Goal: Find specific page/section: Find specific page/section

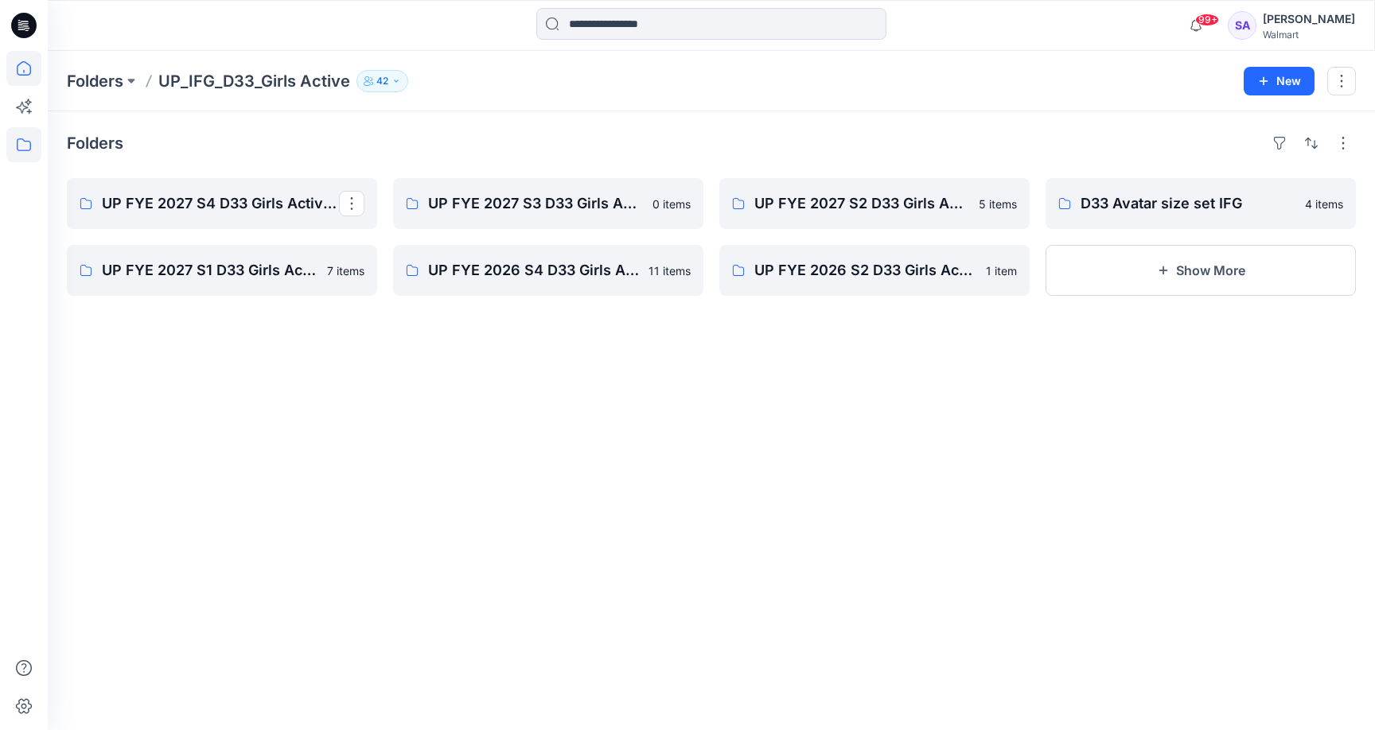
click at [21, 73] on icon at bounding box center [23, 68] width 35 height 35
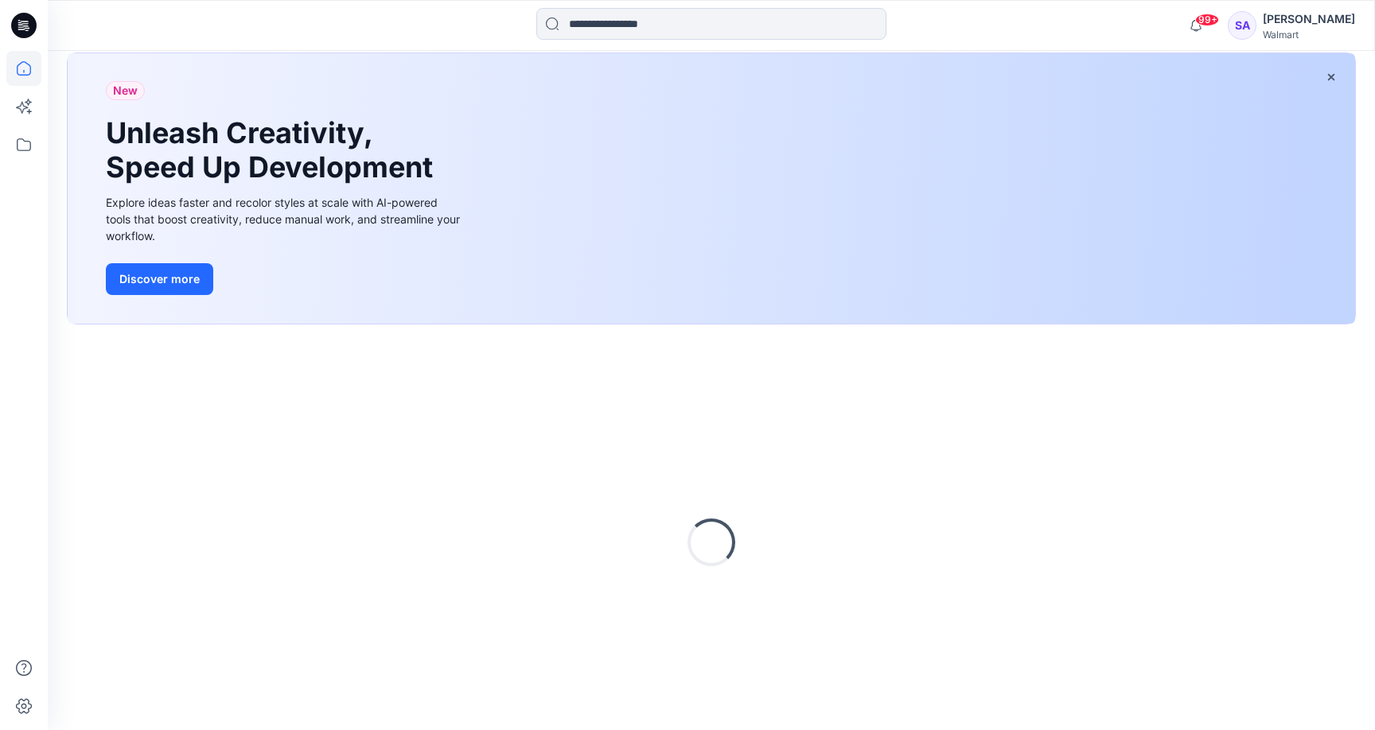
scroll to position [105, 0]
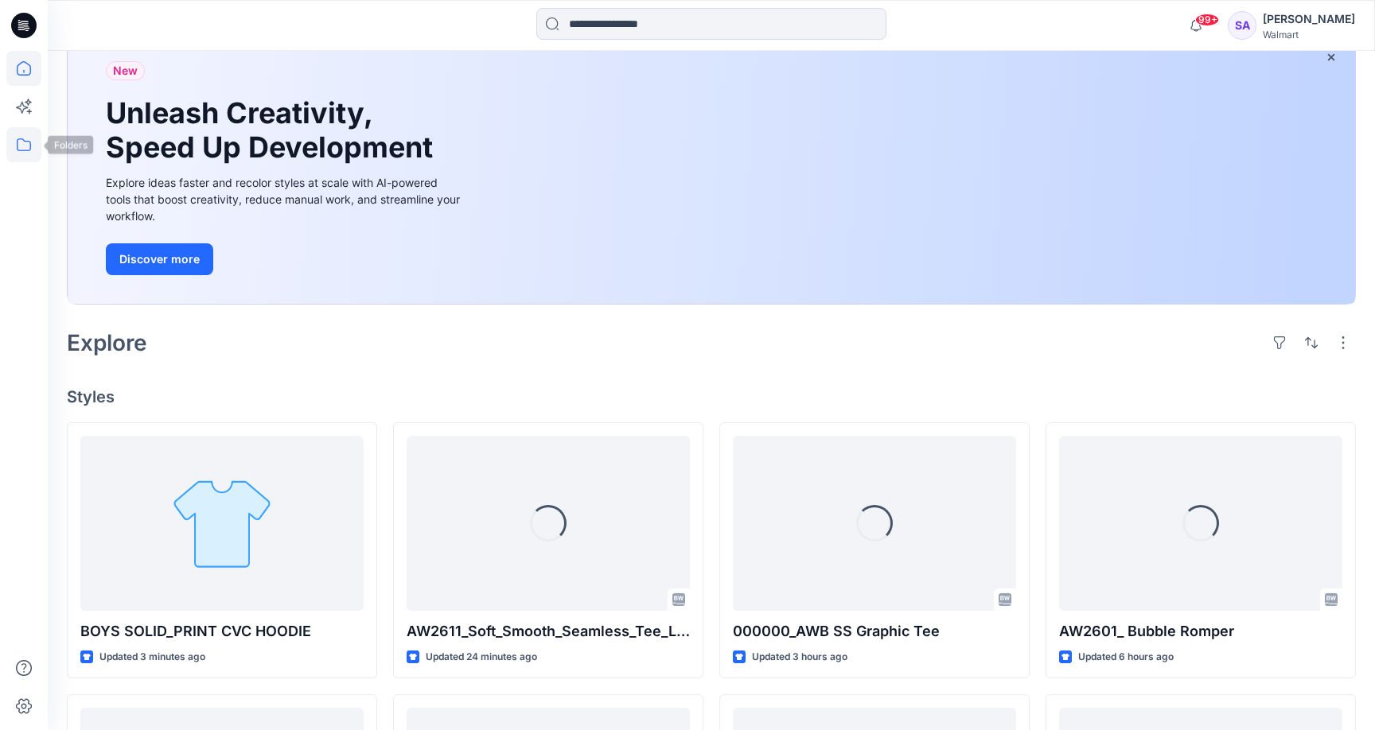
click at [23, 141] on icon at bounding box center [23, 144] width 35 height 35
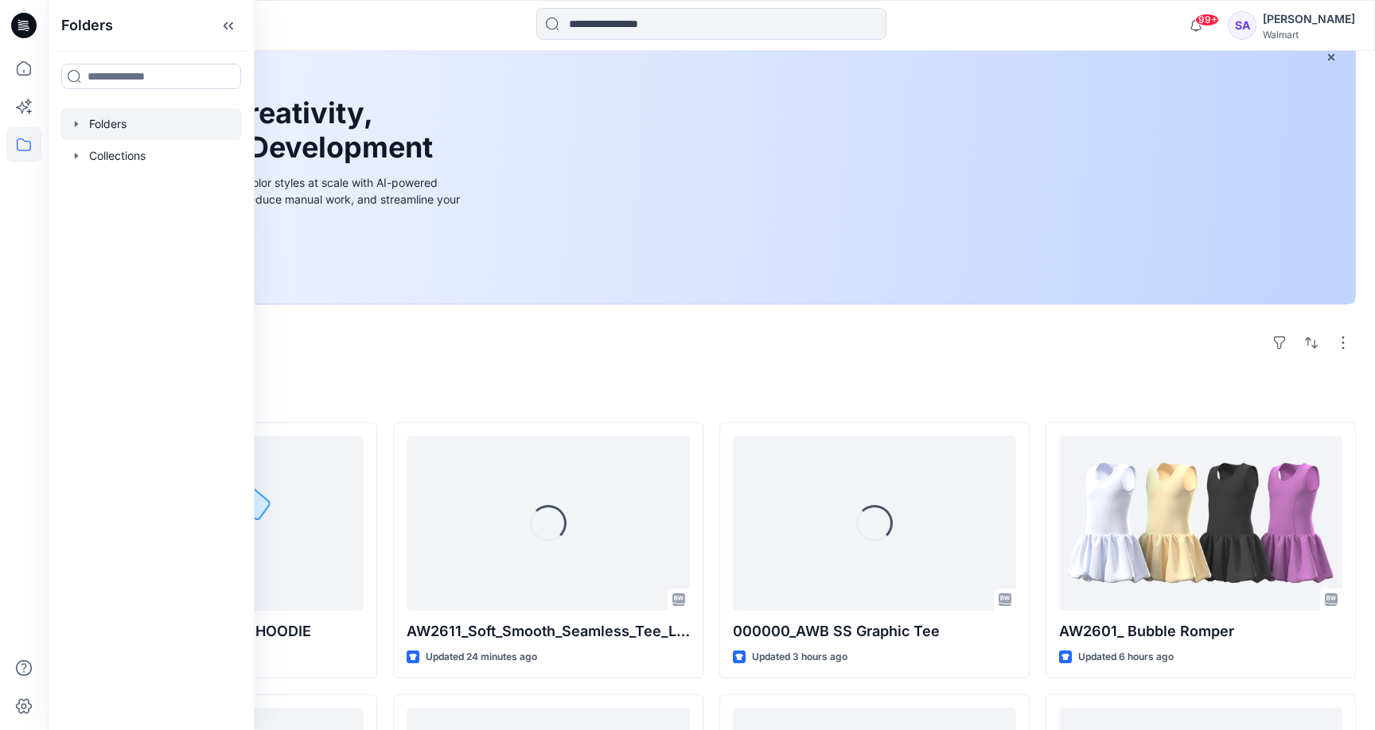
click at [119, 122] on div at bounding box center [150, 124] width 181 height 32
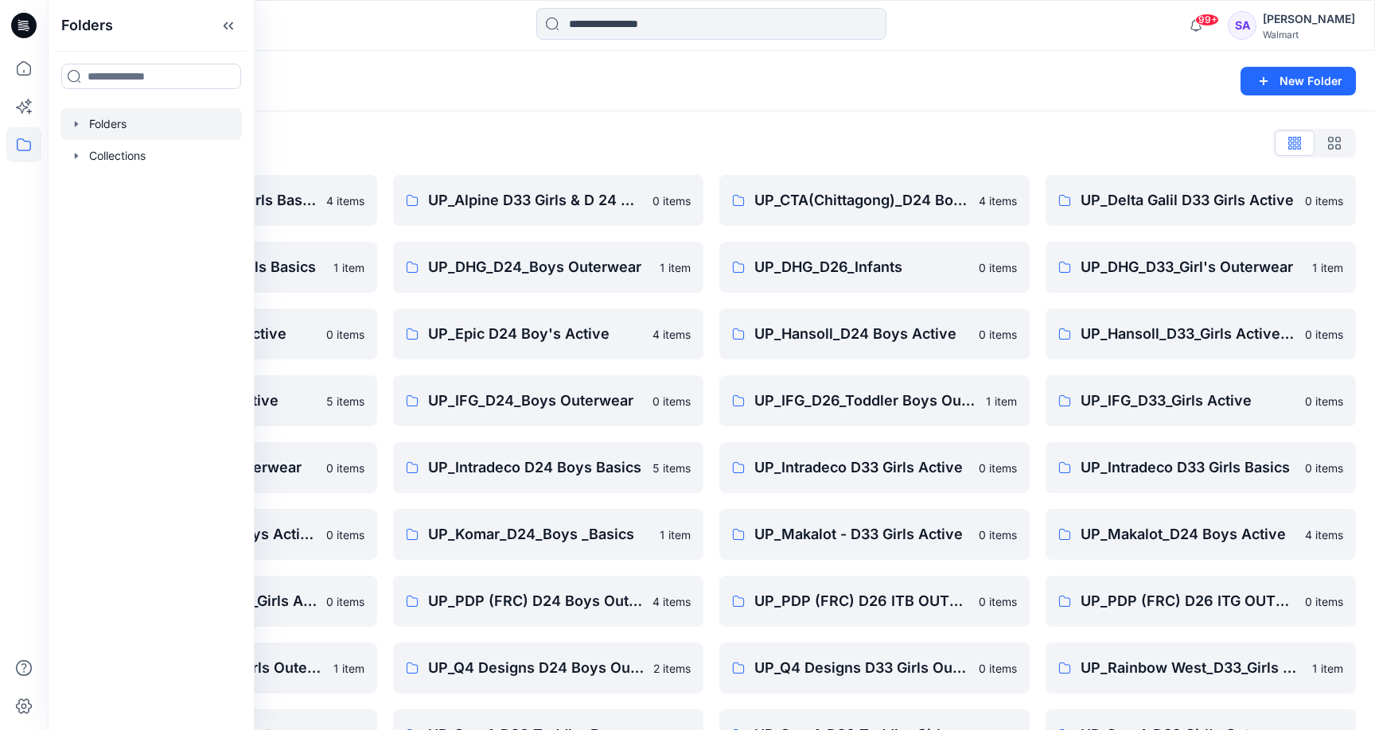
click at [533, 145] on div "Folders List" at bounding box center [711, 142] width 1289 height 25
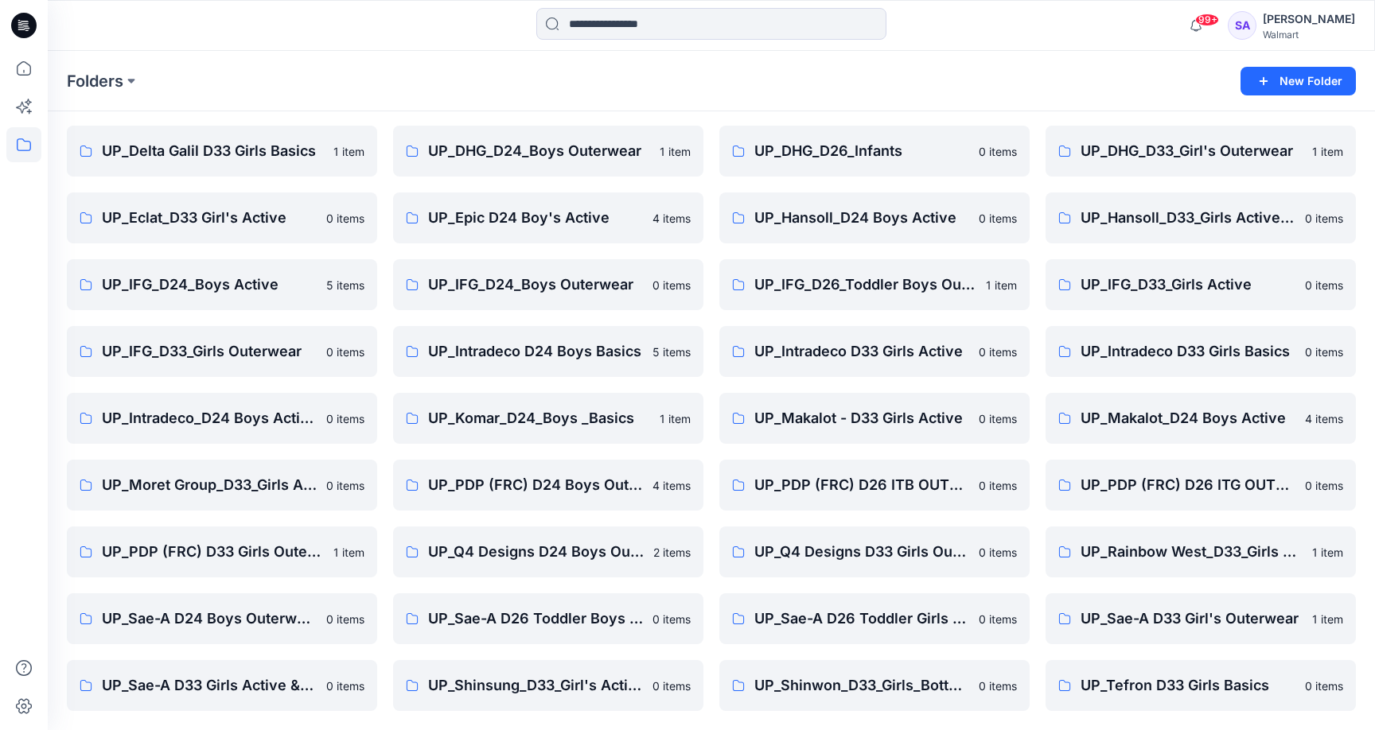
scroll to position [116, 0]
click at [217, 692] on p "UP_Sae-A D33 Girls Active & Bottoms" at bounding box center [220, 686] width 237 height 22
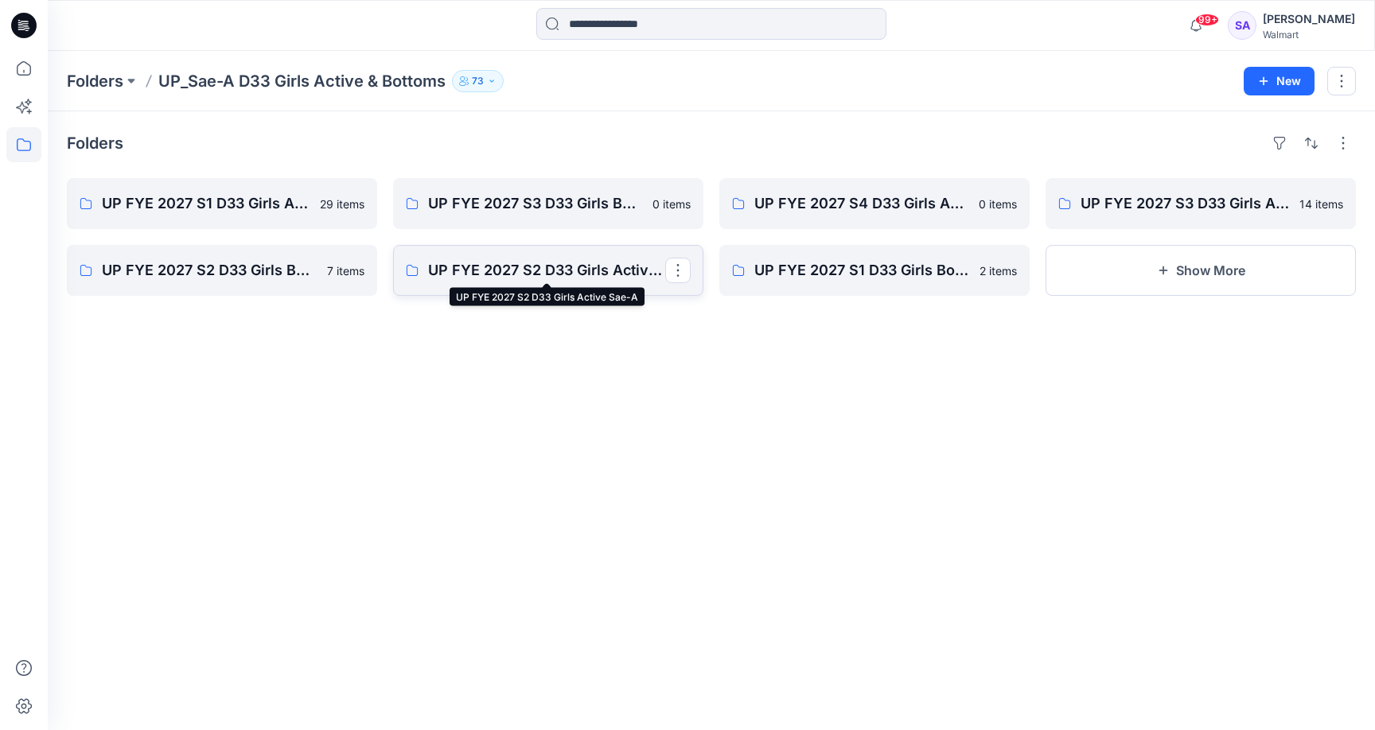
click at [574, 274] on p "UP FYE 2027 S2 D33 Girls Active Sae-A" at bounding box center [546, 270] width 237 height 22
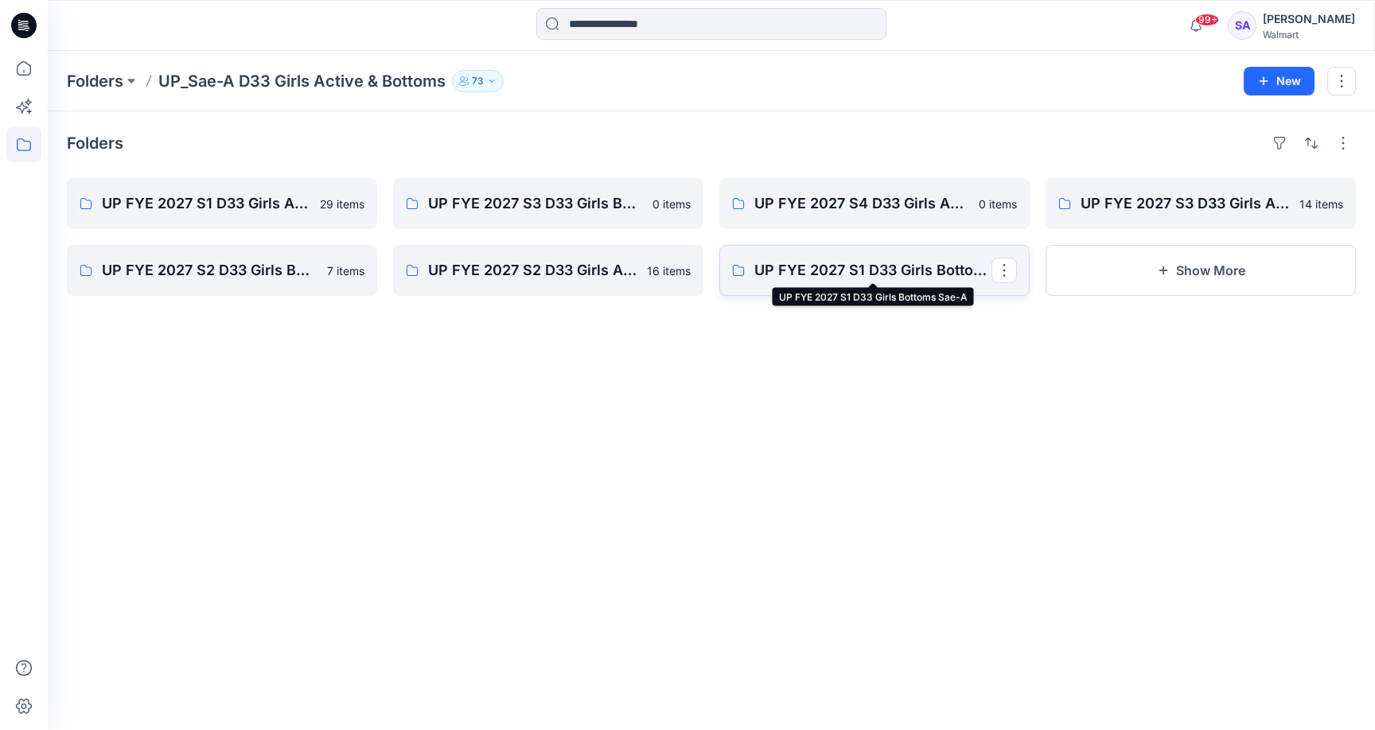
click at [920, 275] on p "UP FYE 2027 S1 D33 Girls Bottoms Sae-A" at bounding box center [872, 270] width 237 height 22
click at [1290, 266] on button "Show More" at bounding box center [1200, 270] width 310 height 51
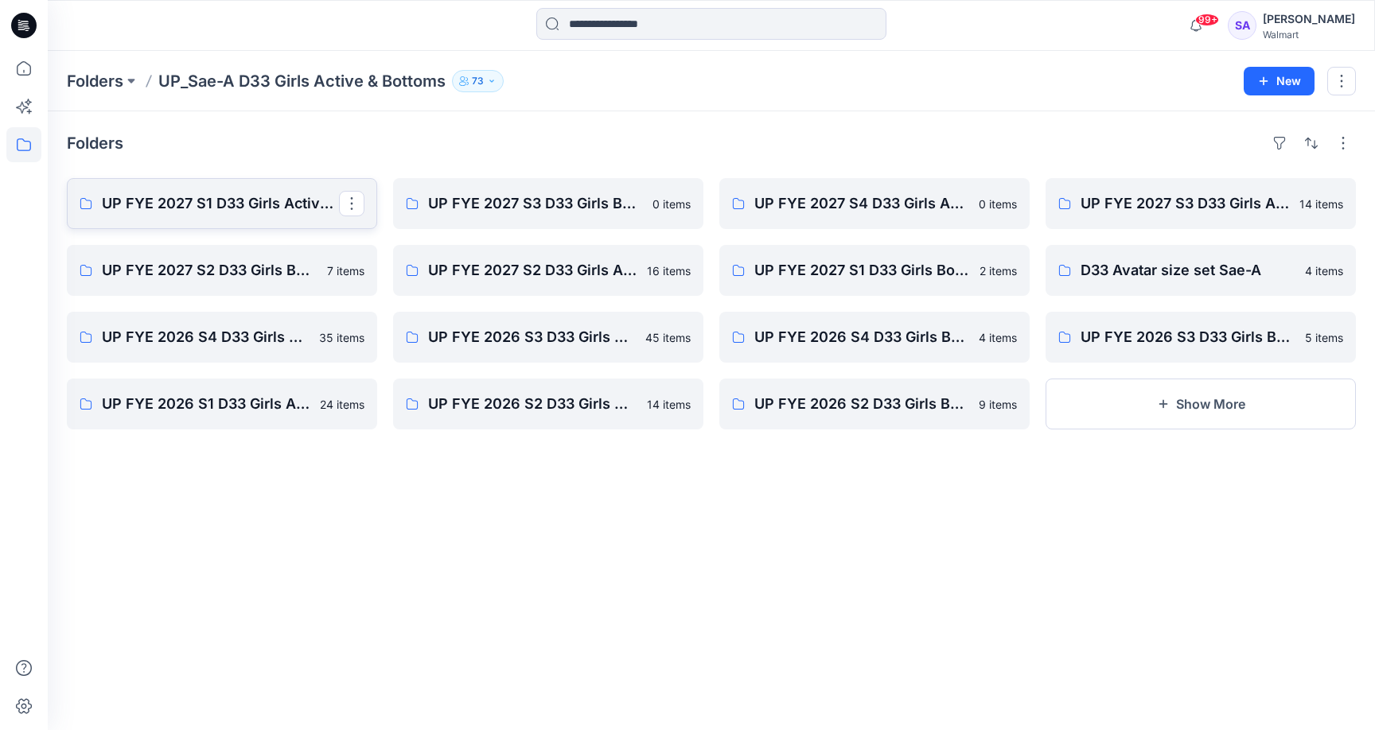
click at [231, 211] on p "UP FYE 2027 S1 D33 Girls Active Sae-A" at bounding box center [220, 204] width 237 height 22
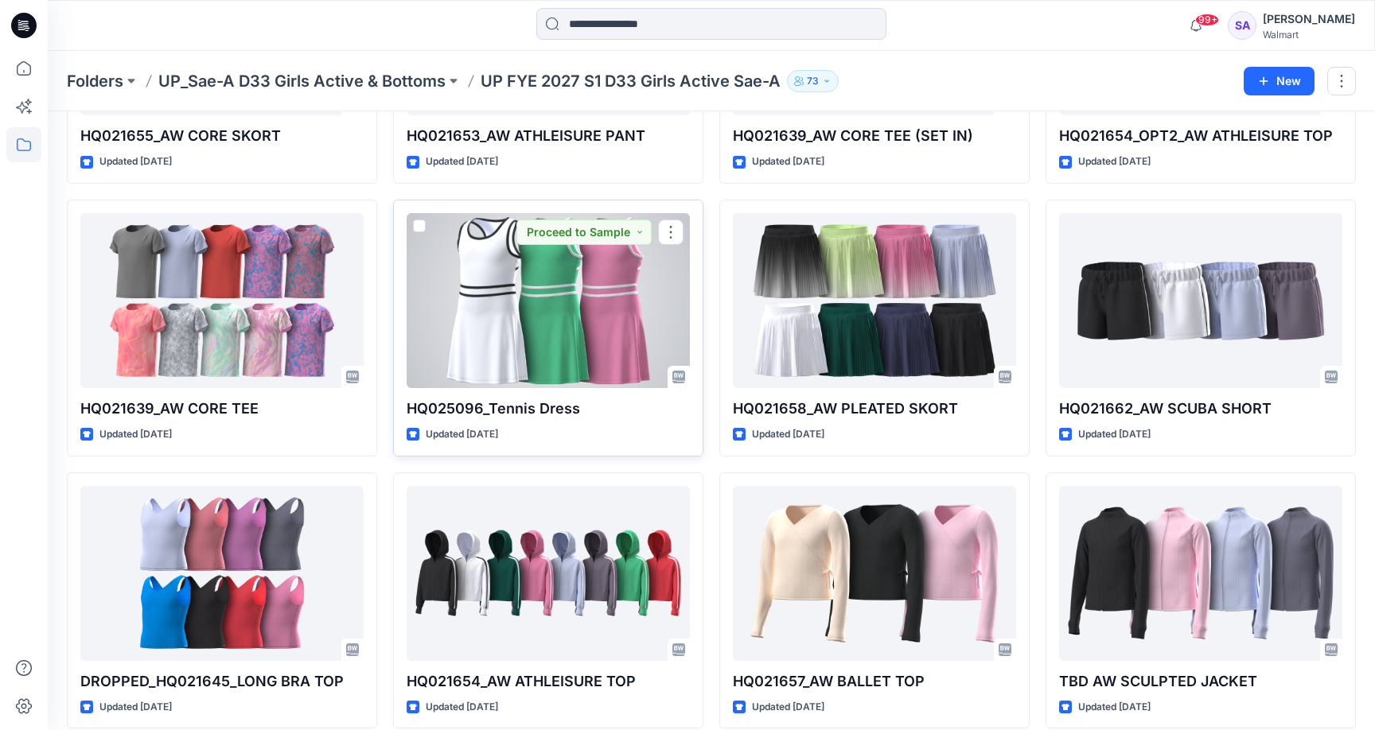
scroll to position [826, 0]
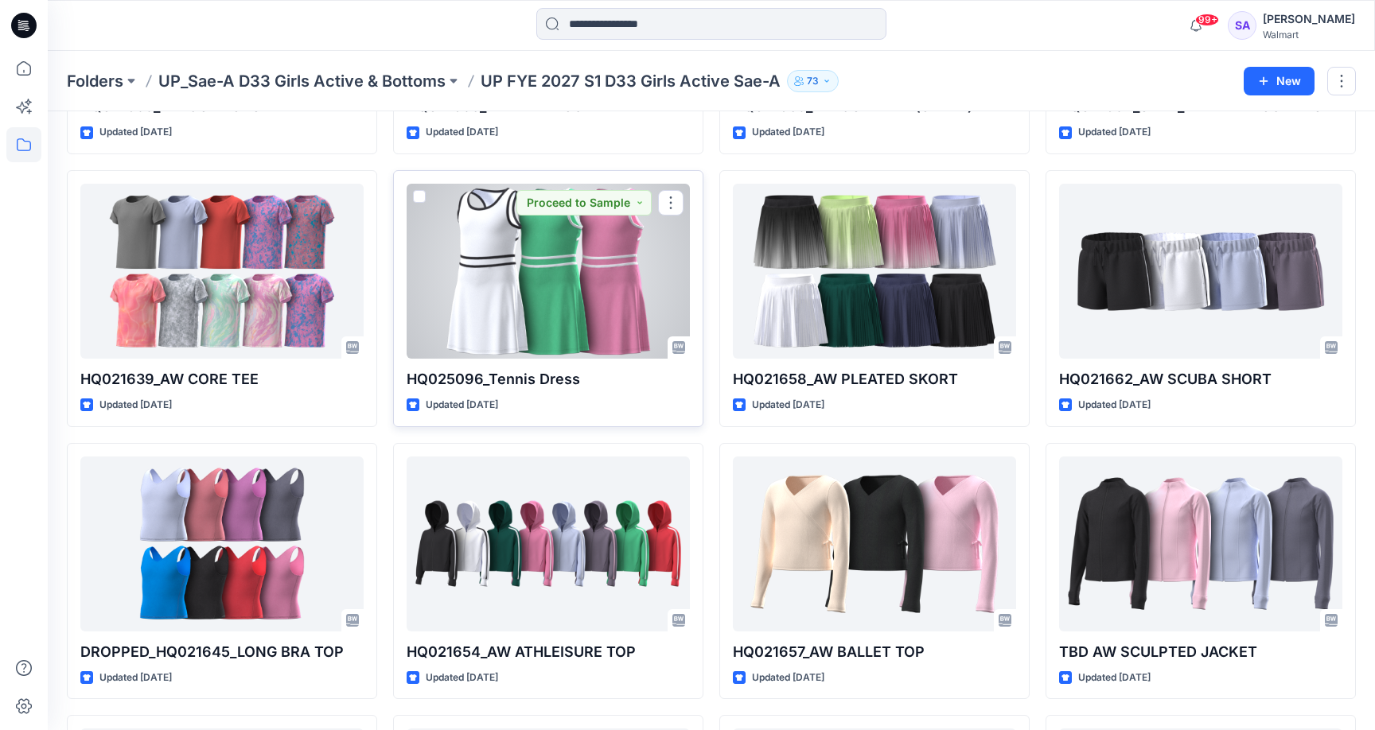
click at [555, 315] on div at bounding box center [548, 271] width 283 height 175
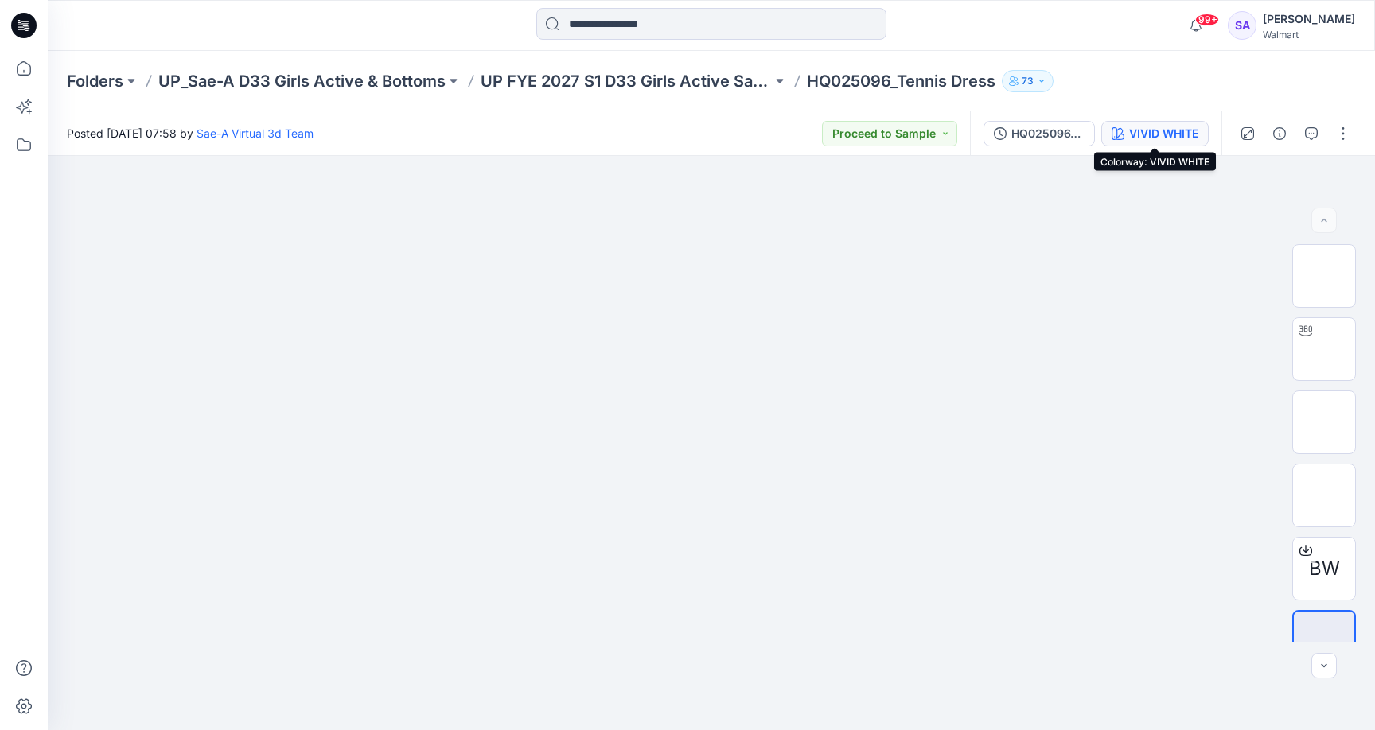
click at [1151, 125] on div "VIVID WHITE" at bounding box center [1163, 134] width 69 height 18
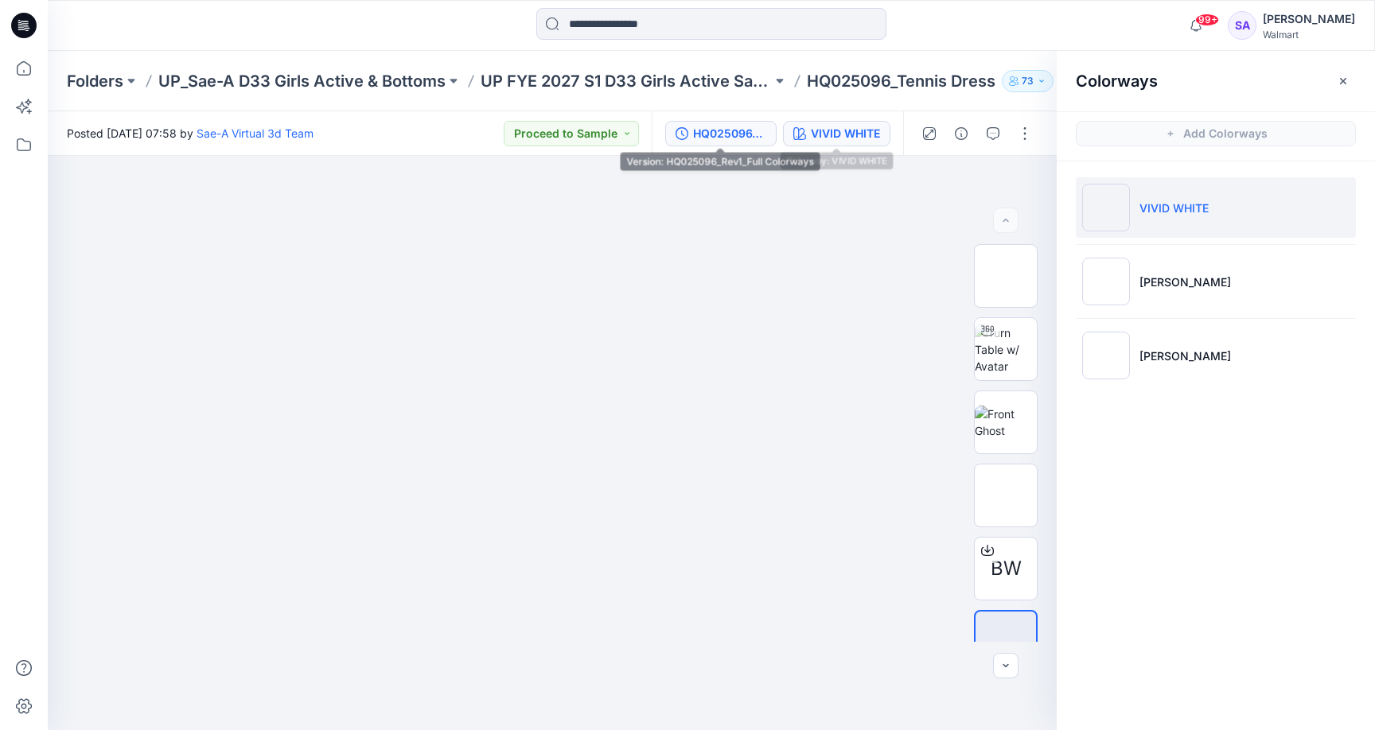
click at [758, 135] on div "HQ025096_Rev1_Full Colorways" at bounding box center [729, 134] width 73 height 18
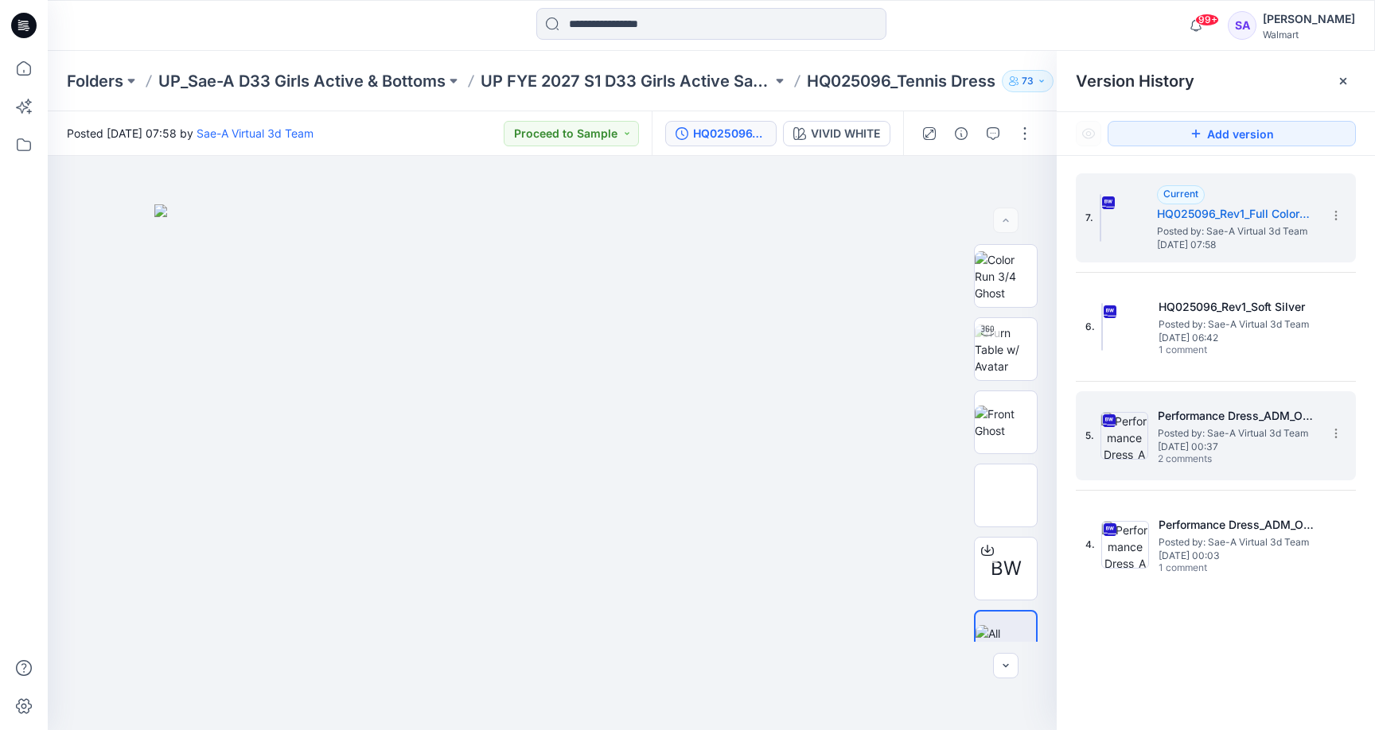
click at [1201, 443] on span "[DATE] 00:37" at bounding box center [1237, 447] width 159 height 11
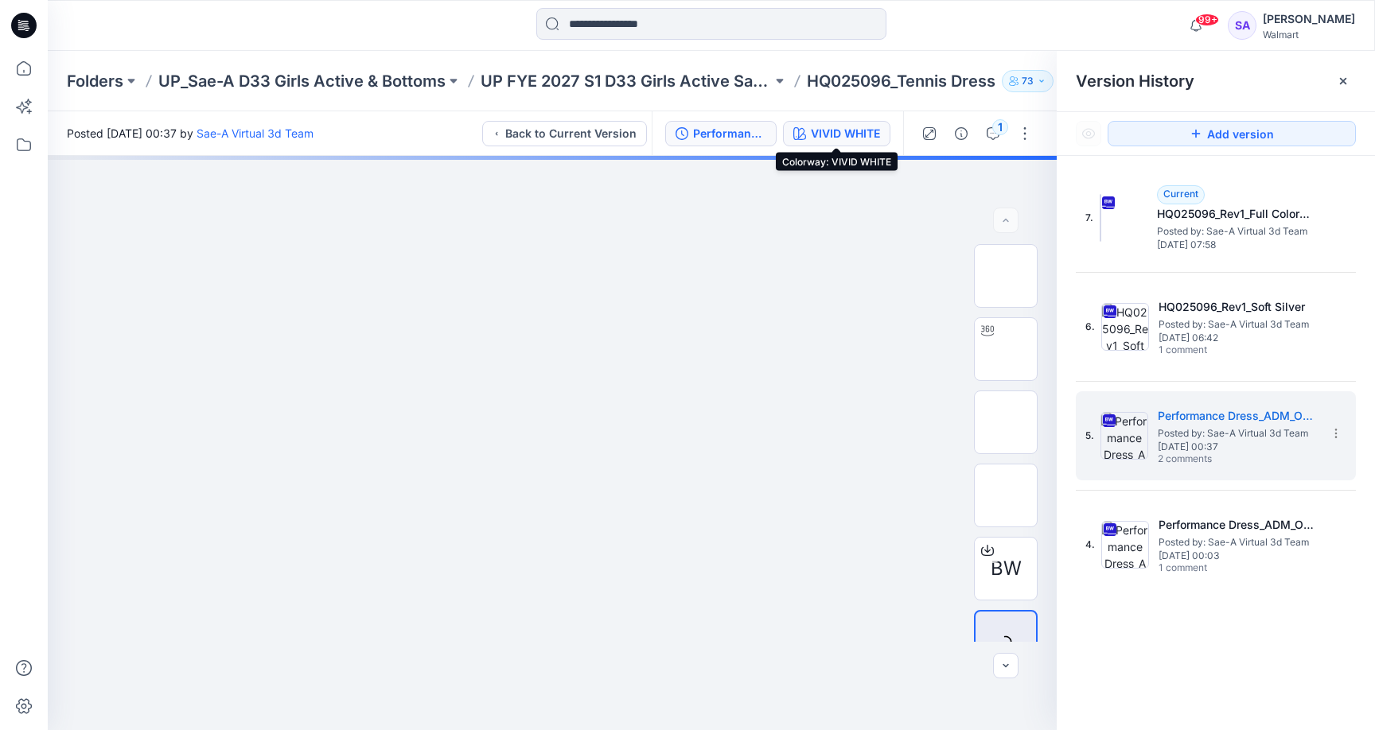
click at [812, 134] on div "VIVID WHITE" at bounding box center [845, 134] width 69 height 18
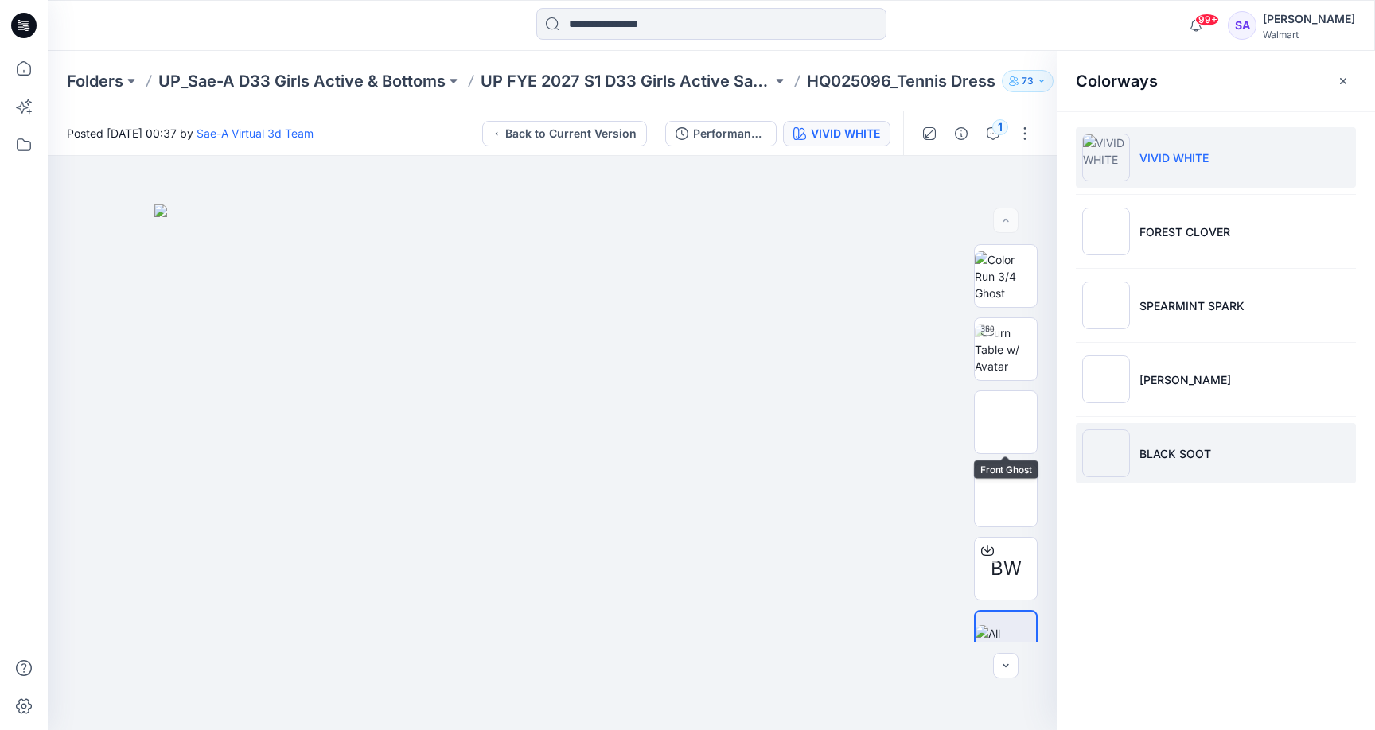
click at [1113, 453] on img at bounding box center [1106, 454] width 48 height 48
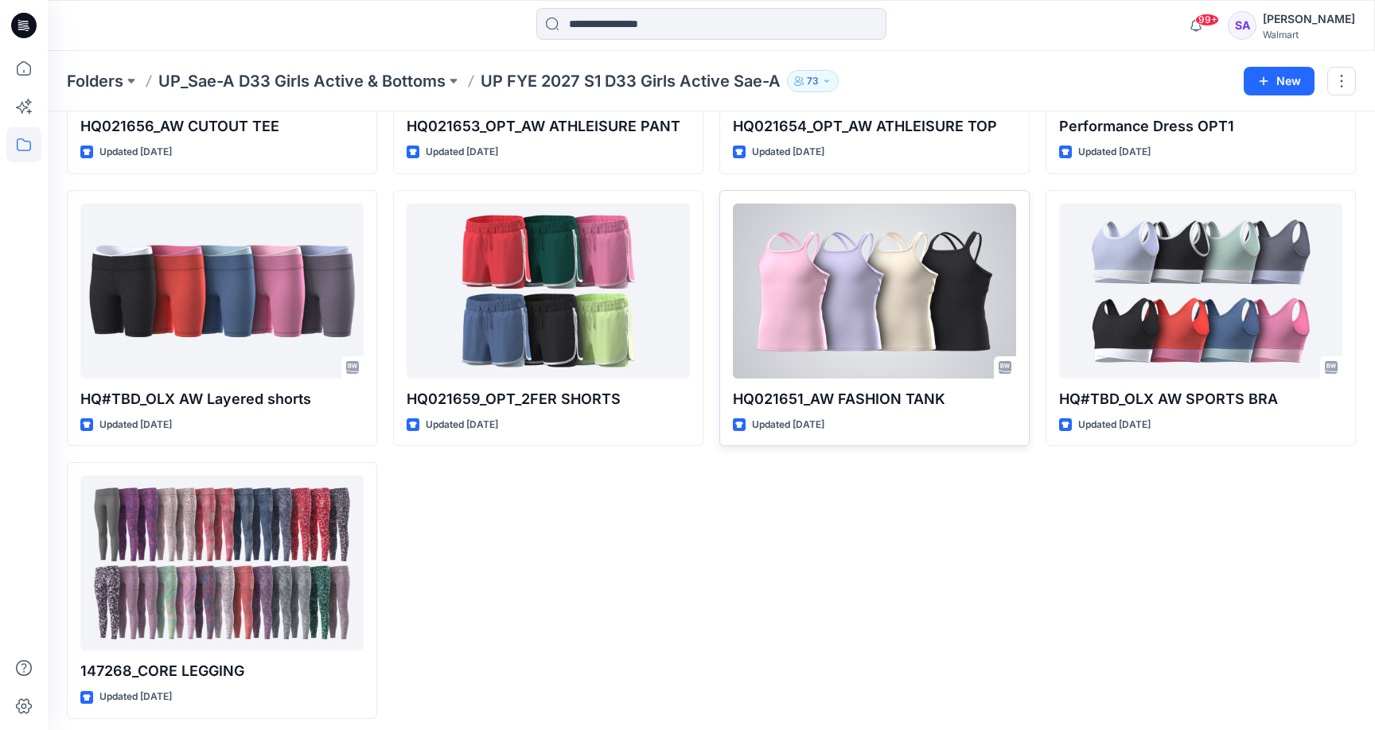
scroll to position [1622, 0]
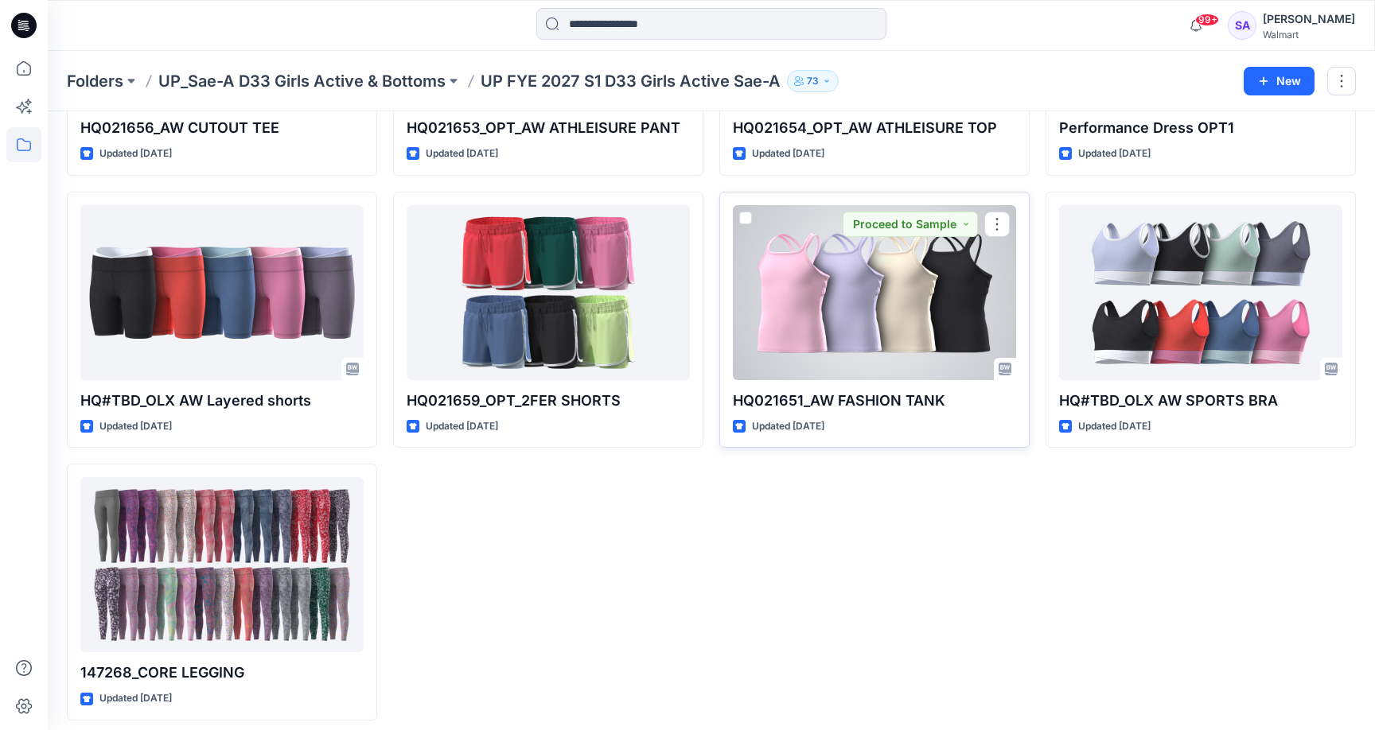
click at [913, 259] on div at bounding box center [874, 292] width 283 height 175
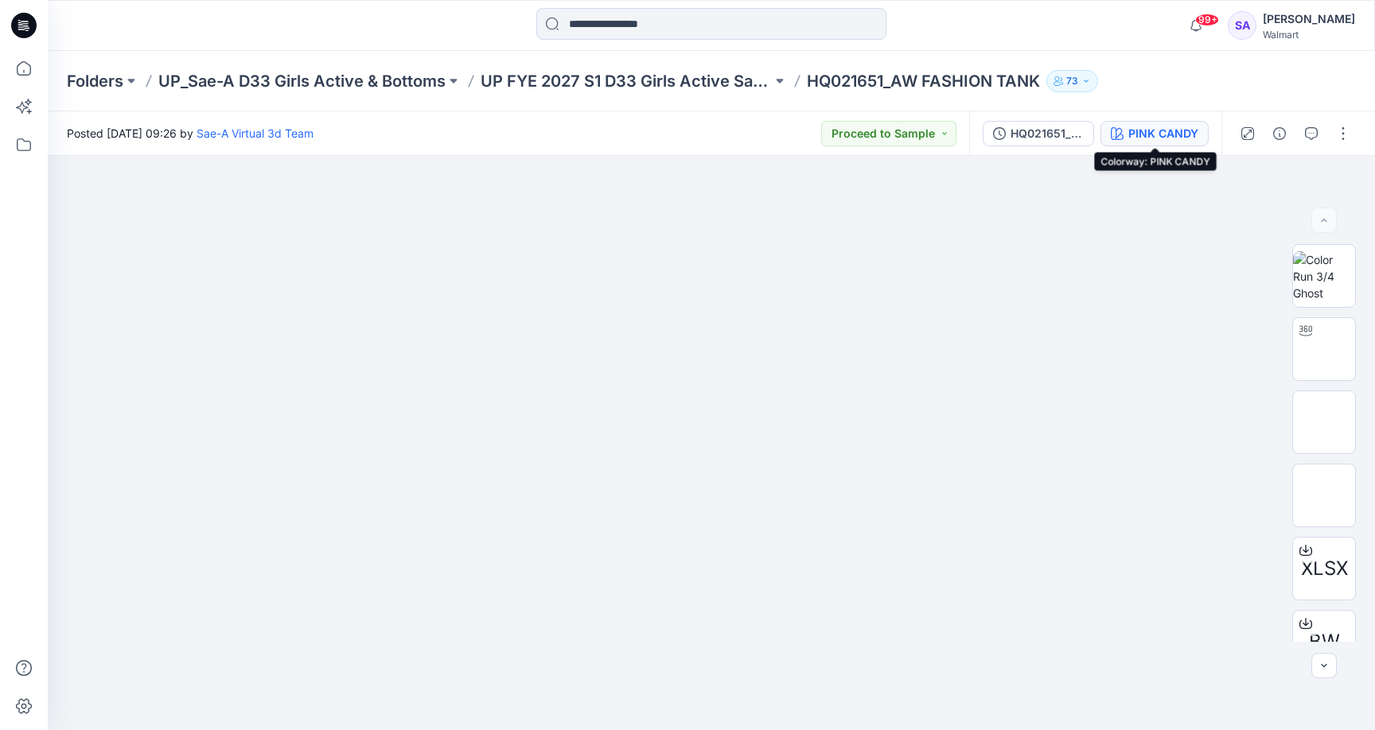
click at [1119, 129] on icon "button" at bounding box center [1117, 133] width 13 height 13
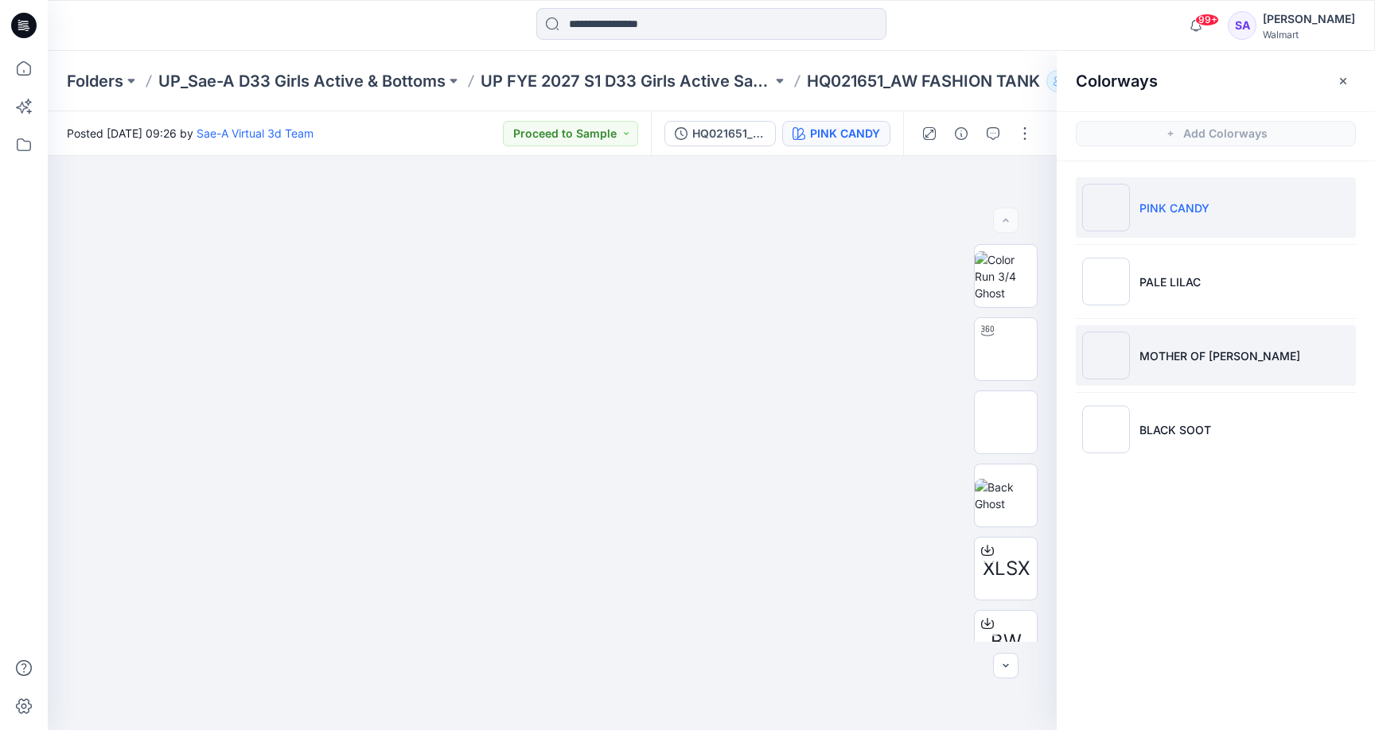
click at [1117, 369] on img at bounding box center [1106, 356] width 48 height 48
